Goal: Information Seeking & Learning: Find contact information

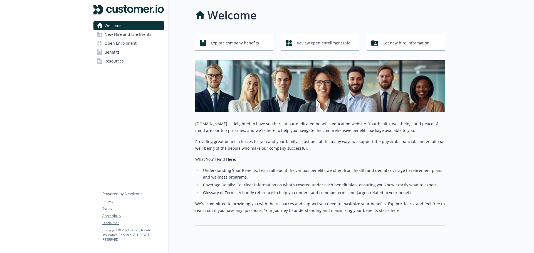
click at [130, 35] on span "New Hire and Life Events" at bounding box center [128, 34] width 47 height 9
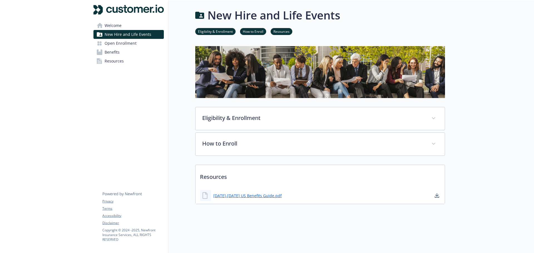
click at [133, 46] on span "Open Enrollment" at bounding box center [121, 43] width 32 height 9
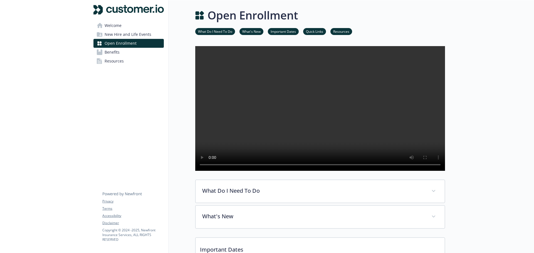
click at [126, 50] on link "Benefits" at bounding box center [128, 52] width 70 height 9
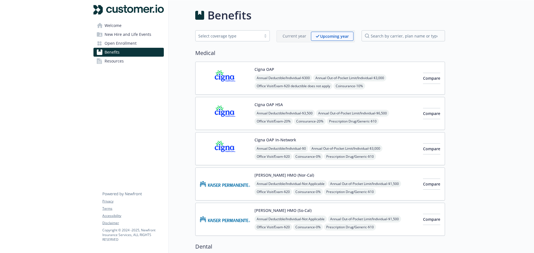
click at [235, 82] on img at bounding box center [225, 78] width 50 height 24
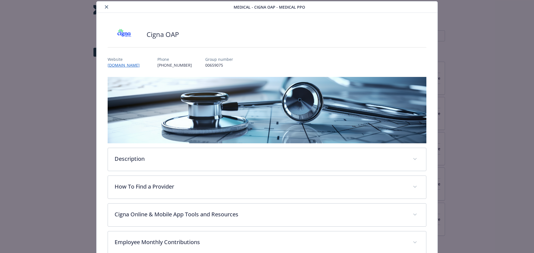
scroll to position [132, 0]
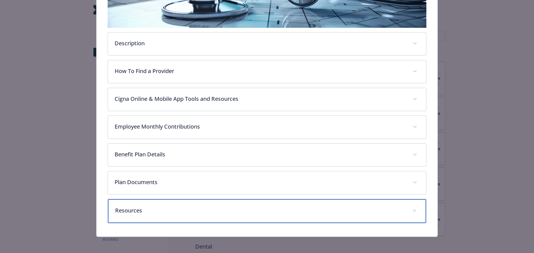
click at [166, 205] on div "Resources" at bounding box center [267, 211] width 319 height 24
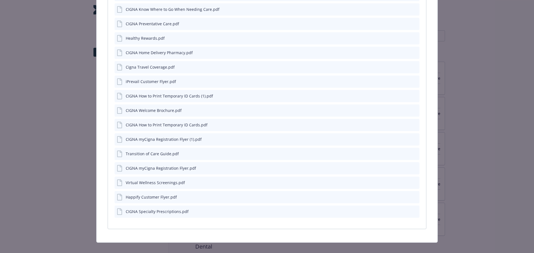
scroll to position [426, 0]
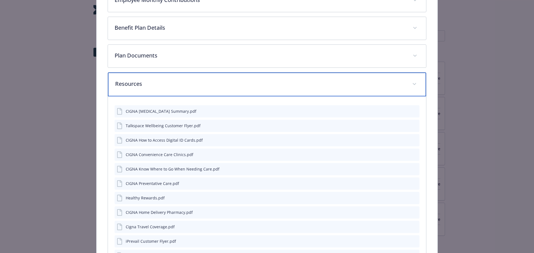
click at [158, 86] on p "Resources" at bounding box center [260, 84] width 291 height 8
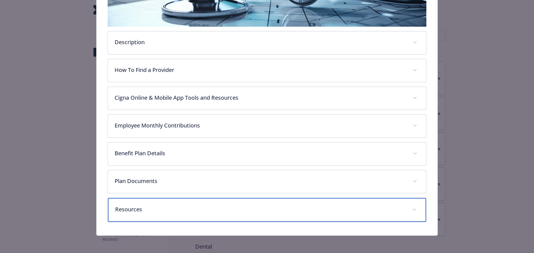
scroll to position [134, 0]
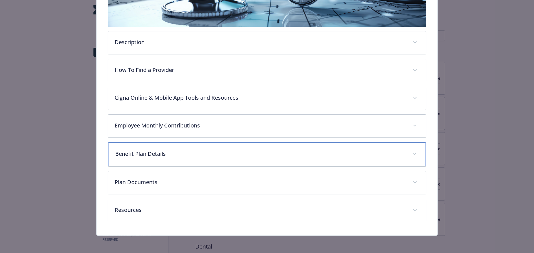
click at [161, 154] on p "Benefit Plan Details" at bounding box center [260, 154] width 291 height 8
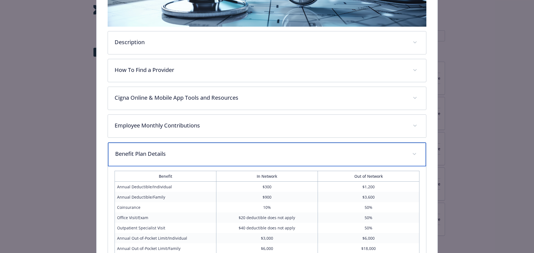
click at [161, 154] on p "Benefit Plan Details" at bounding box center [260, 154] width 291 height 8
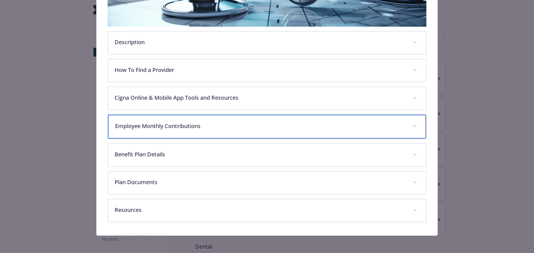
click at [159, 120] on div "Employee Monthly Contributions" at bounding box center [267, 127] width 319 height 24
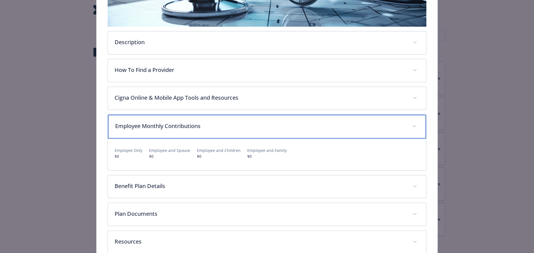
click at [159, 120] on div "Employee Monthly Contributions" at bounding box center [267, 127] width 319 height 24
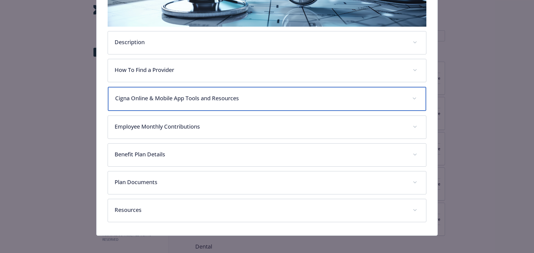
click at [162, 94] on p "Cigna Online & Mobile App Tools and Resources" at bounding box center [260, 98] width 291 height 8
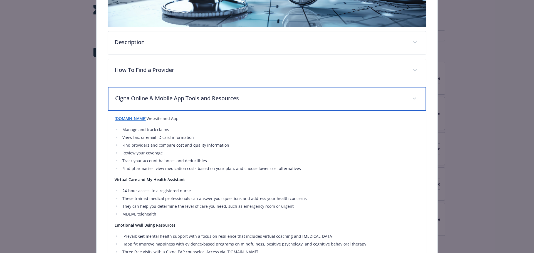
scroll to position [106, 0]
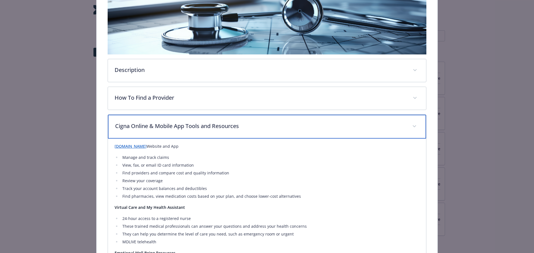
click at [184, 122] on p "Cigna Online & Mobile App Tools and Resources" at bounding box center [260, 126] width 291 height 8
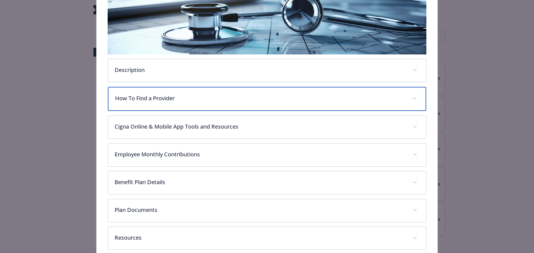
click at [176, 102] on div "How To Find a Provider" at bounding box center [267, 99] width 319 height 24
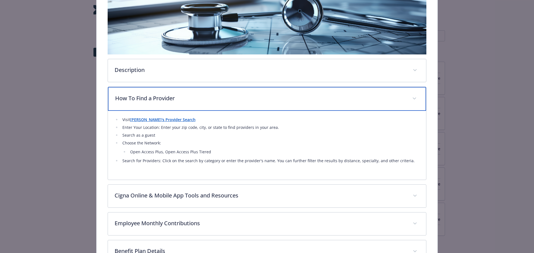
click at [176, 102] on div "How To Find a Provider" at bounding box center [267, 99] width 319 height 24
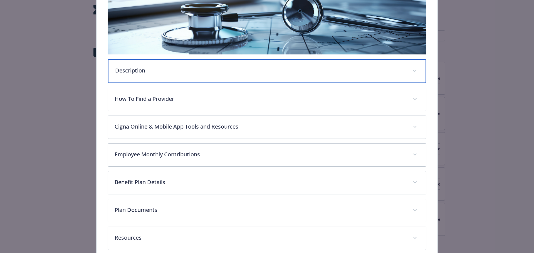
click at [183, 81] on div "Description" at bounding box center [267, 71] width 319 height 24
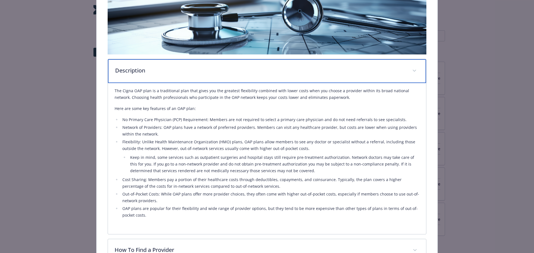
click at [183, 81] on div "Description" at bounding box center [267, 71] width 319 height 24
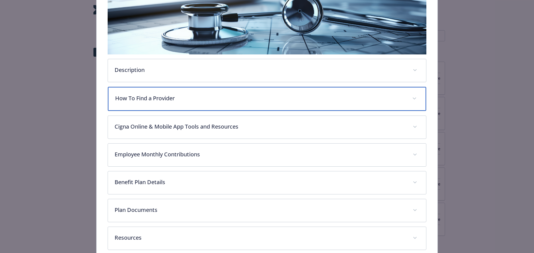
click at [176, 107] on div "How To Find a Provider" at bounding box center [267, 99] width 319 height 24
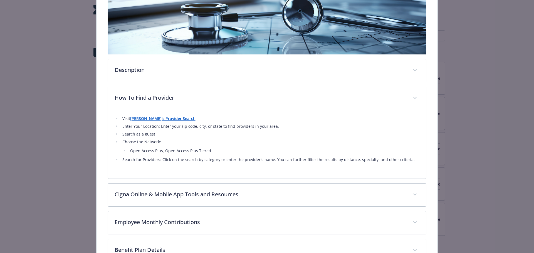
click at [151, 120] on strong "[PERSON_NAME]'s Provider Search" at bounding box center [162, 118] width 65 height 5
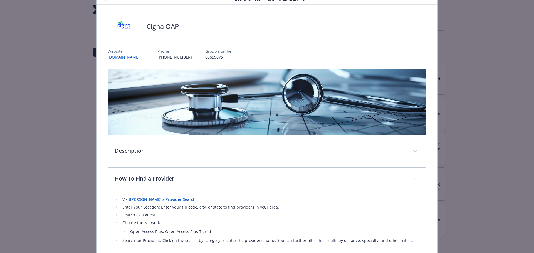
scroll to position [0, 0]
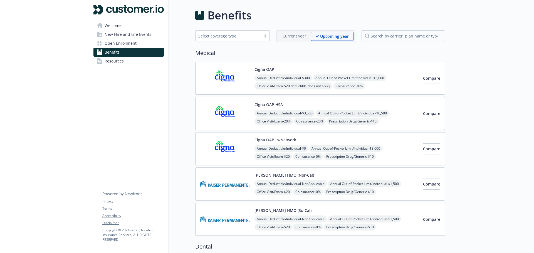
click at [127, 42] on span "Open Enrollment" at bounding box center [121, 43] width 32 height 9
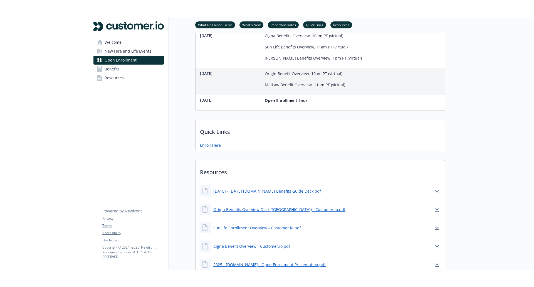
scroll to position [341, 0]
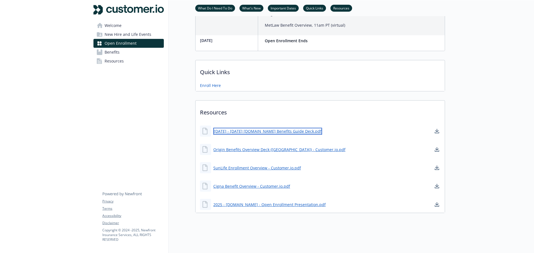
click at [246, 128] on link "[DATE] - [DATE] [DOMAIN_NAME] Benefits Guide Deck.pdf" at bounding box center [267, 131] width 109 height 7
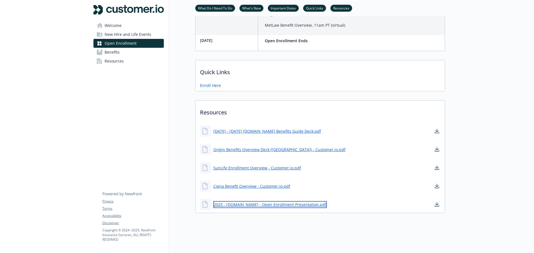
click at [250, 202] on link "2025 - [DOMAIN_NAME] - Open Enrollment Presentation.pdf" at bounding box center [270, 204] width 114 height 7
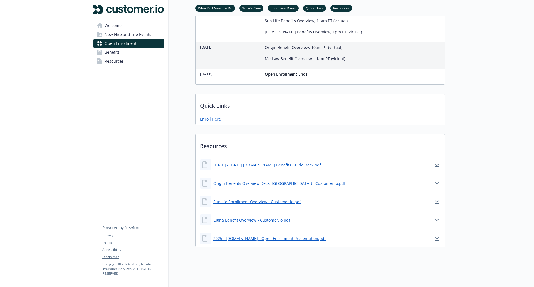
scroll to position [307, 0]
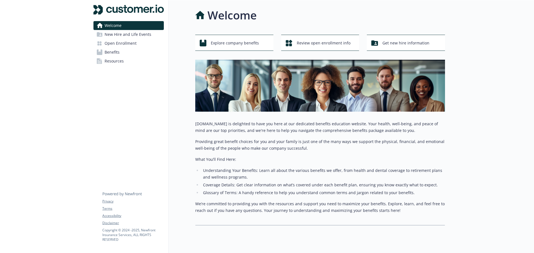
click at [136, 40] on link "Open Enrollment" at bounding box center [128, 43] width 70 height 9
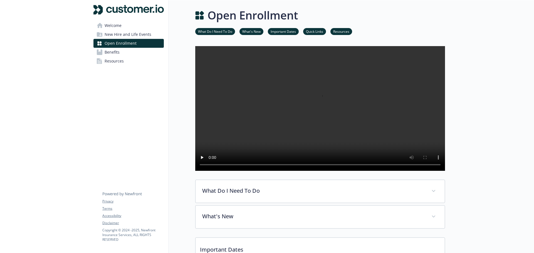
scroll to position [83, 0]
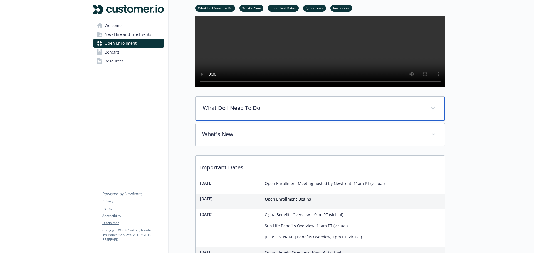
click at [228, 112] on p "What Do I Need To Do" at bounding box center [313, 108] width 221 height 8
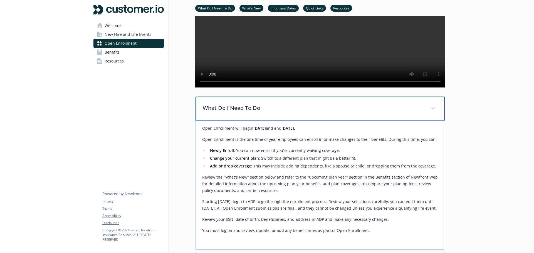
click at [228, 112] on p "What Do I Need To Do" at bounding box center [313, 108] width 221 height 8
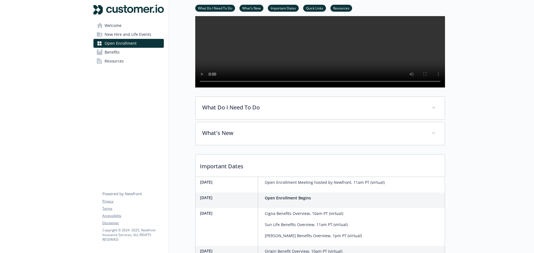
click at [136, 57] on link "Resources" at bounding box center [128, 61] width 70 height 9
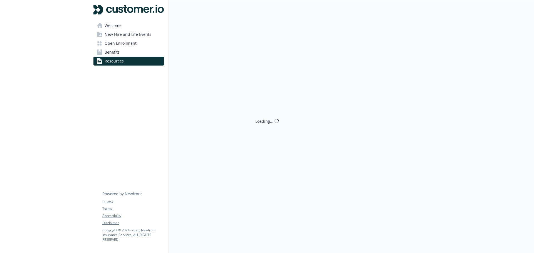
scroll to position [4, 0]
click at [135, 51] on link "Benefits" at bounding box center [128, 52] width 70 height 9
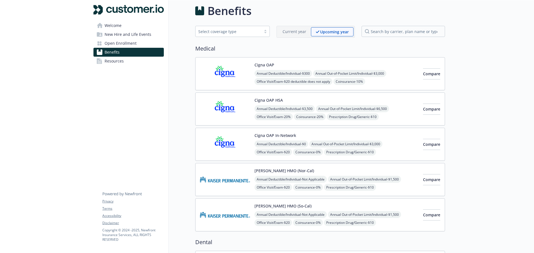
scroll to position [60, 0]
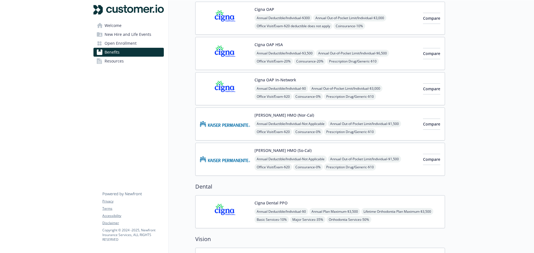
click at [218, 92] on img at bounding box center [225, 89] width 50 height 24
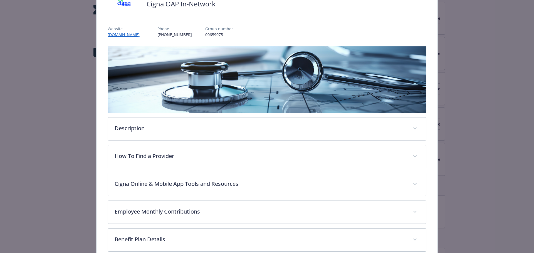
scroll to position [100, 0]
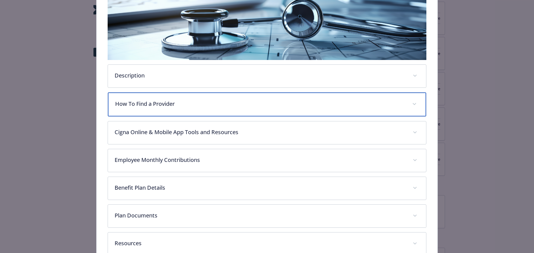
click at [175, 106] on p "How To Find a Provider" at bounding box center [260, 104] width 291 height 8
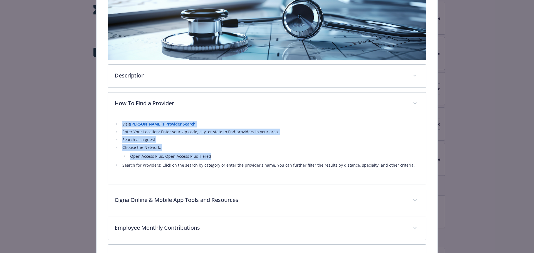
drag, startPoint x: 121, startPoint y: 123, endPoint x: 225, endPoint y: 155, distance: 107.9
click at [225, 155] on ul "Visit Cigna's Provider Search Enter Your Location: Enter your zip code, city, o…" at bounding box center [267, 145] width 305 height 48
copy ul "Visit Cigna's Provider Search Enter Your Location: Enter your zip code, city, o…"
click at [150, 141] on li "Search as a guest" at bounding box center [270, 140] width 299 height 7
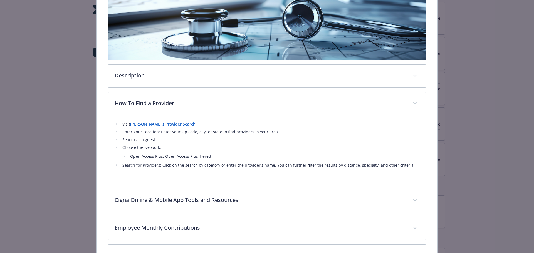
click at [150, 141] on li "Search as a guest" at bounding box center [270, 140] width 299 height 7
